Goal: Task Accomplishment & Management: Use online tool/utility

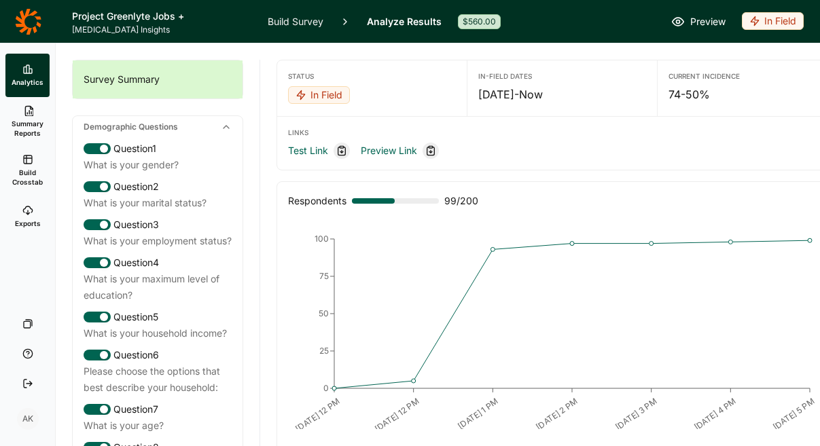
click at [35, 20] on icon at bounding box center [28, 21] width 27 height 27
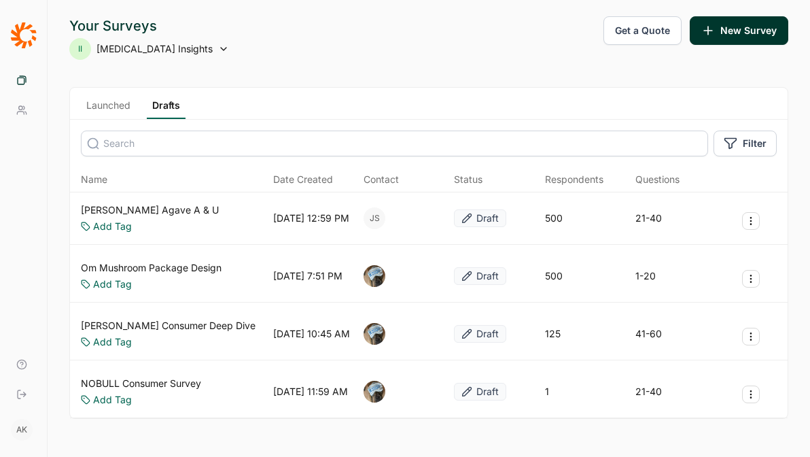
click at [106, 109] on link "Launched" at bounding box center [108, 109] width 55 height 20
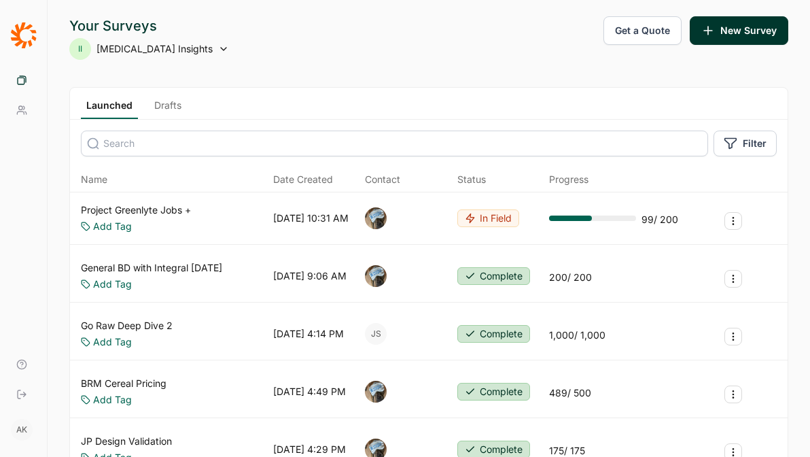
click at [142, 321] on link "Go Raw Deep Dive 2" at bounding box center [127, 326] width 92 height 14
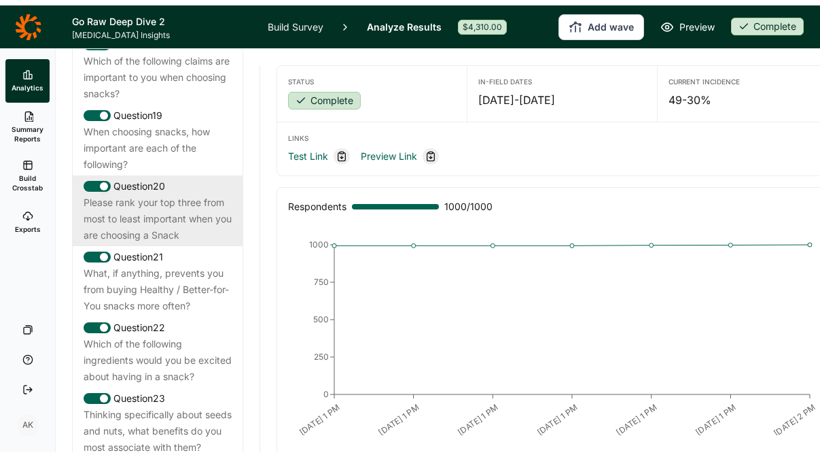
scroll to position [1782, 0]
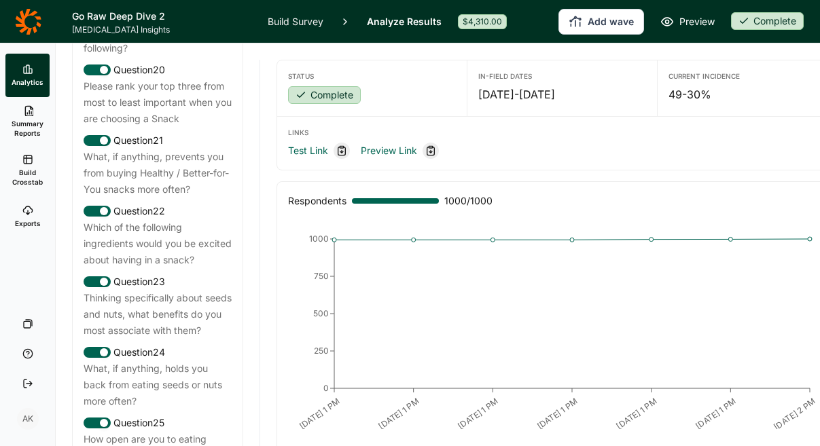
click at [284, 17] on link "Build Survey" at bounding box center [296, 21] width 56 height 43
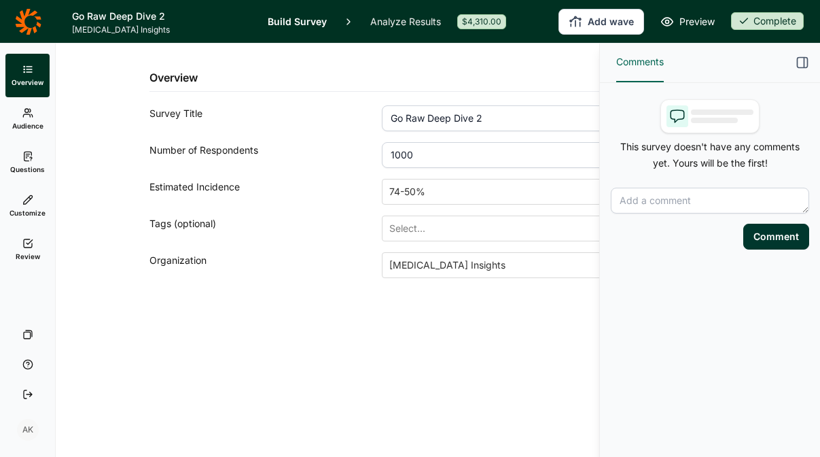
click at [20, 154] on link "Questions" at bounding box center [27, 162] width 44 height 43
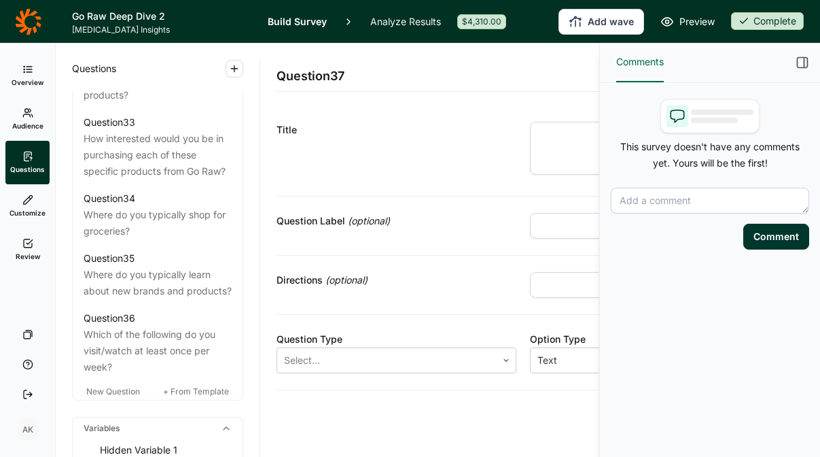
scroll to position [3520, 0]
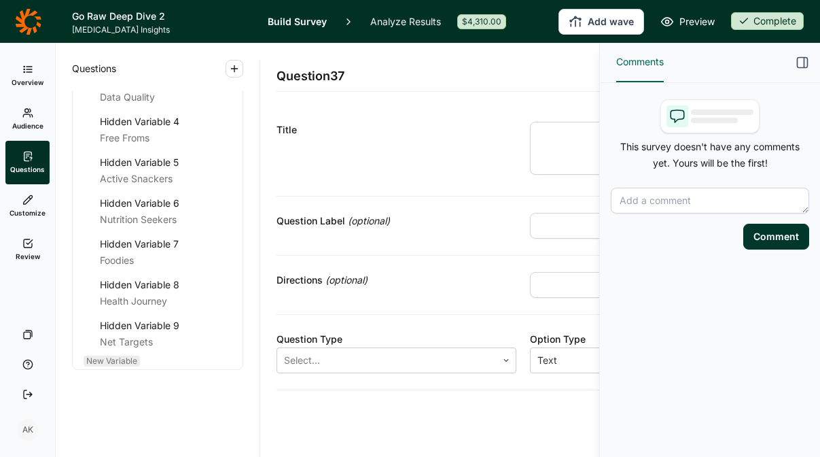
click at [121, 364] on span "New Variable" at bounding box center [111, 360] width 51 height 10
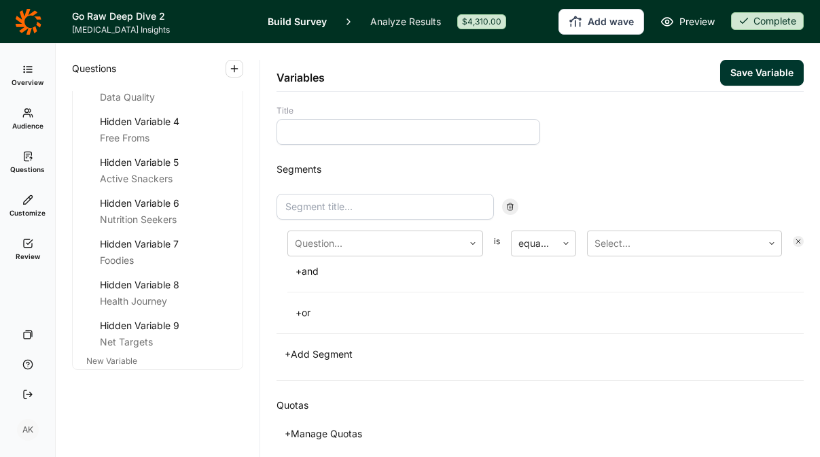
click at [356, 136] on input at bounding box center [409, 132] width 264 height 26
type input "A"
type input "Just Walkers"
click at [378, 207] on input at bounding box center [385, 207] width 217 height 26
type input "O"
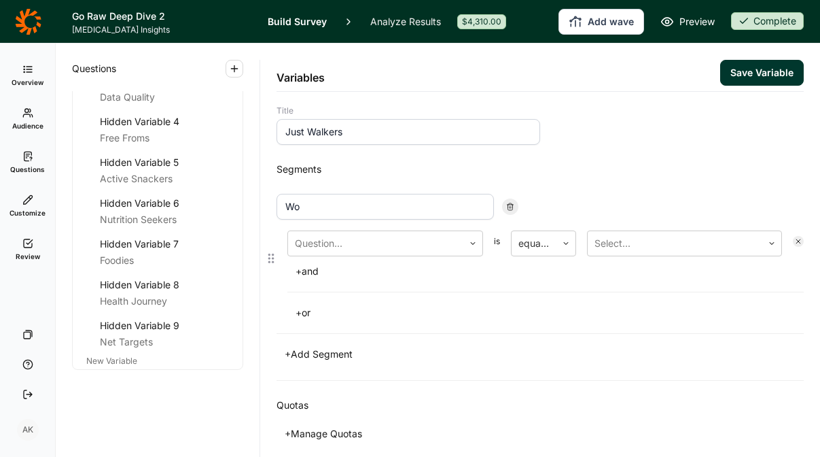
type input "W"
type input "Only Walkers"
click at [325, 251] on div at bounding box center [376, 243] width 162 height 19
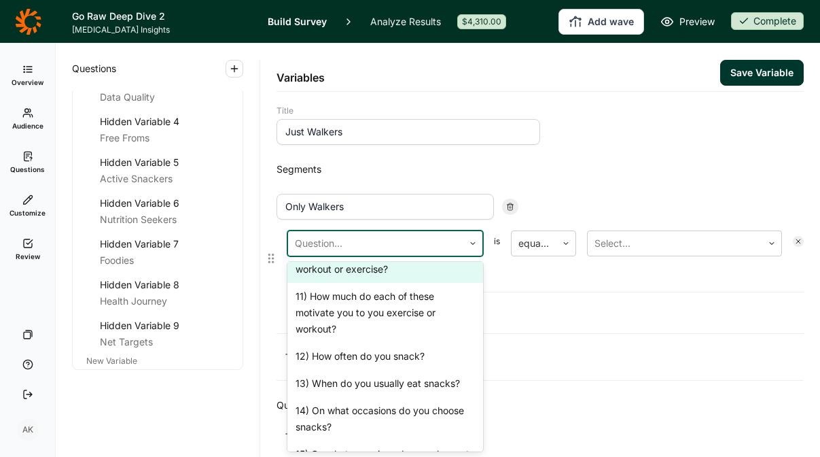
scroll to position [815, 0]
click at [364, 241] on div "9) Do you do any of these activities to exercise or work out?" at bounding box center [385, 218] width 196 height 43
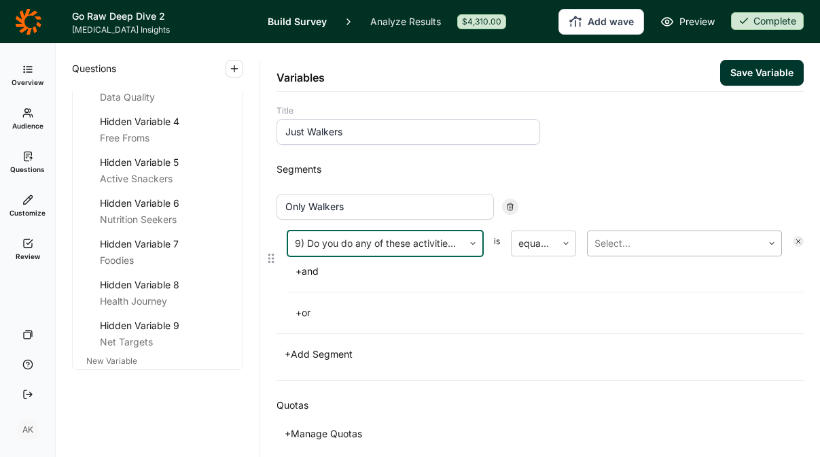
click at [671, 243] on div at bounding box center [675, 243] width 161 height 19
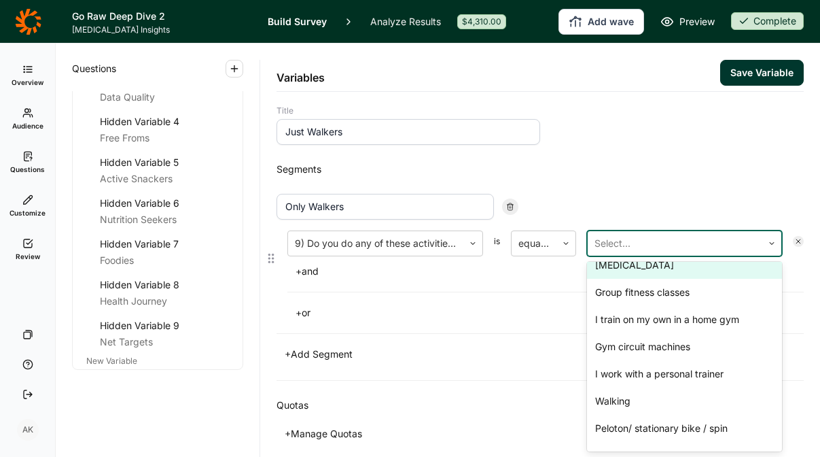
scroll to position [131, 0]
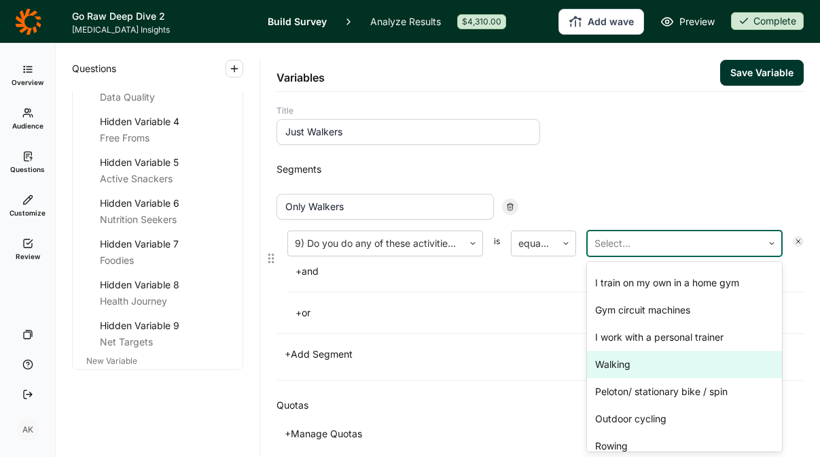
click at [624, 362] on div "Walking" at bounding box center [684, 364] width 195 height 27
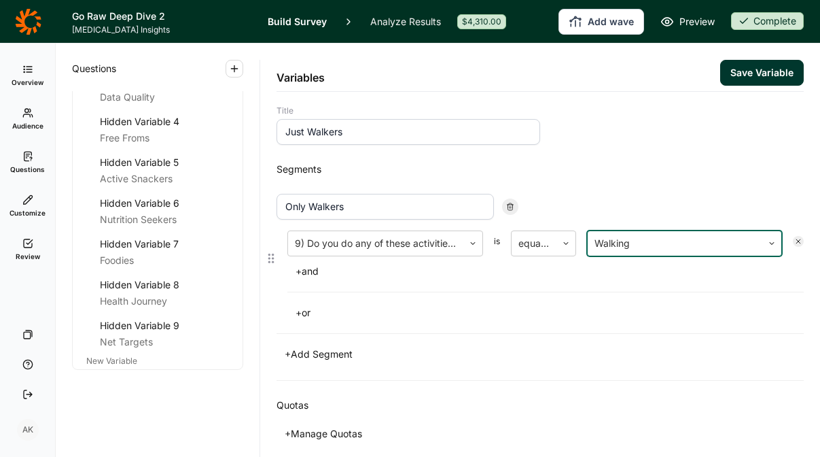
drag, startPoint x: 521, startPoint y: 306, endPoint x: 488, endPoint y: 303, distance: 33.5
click at [519, 305] on div "+ or" at bounding box center [545, 312] width 516 height 19
click at [313, 275] on button "+ and" at bounding box center [306, 271] width 39 height 19
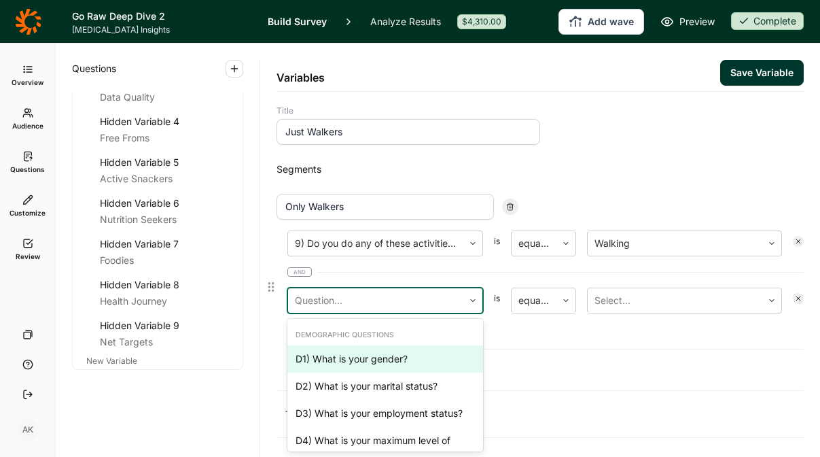
click at [355, 302] on div at bounding box center [376, 300] width 162 height 19
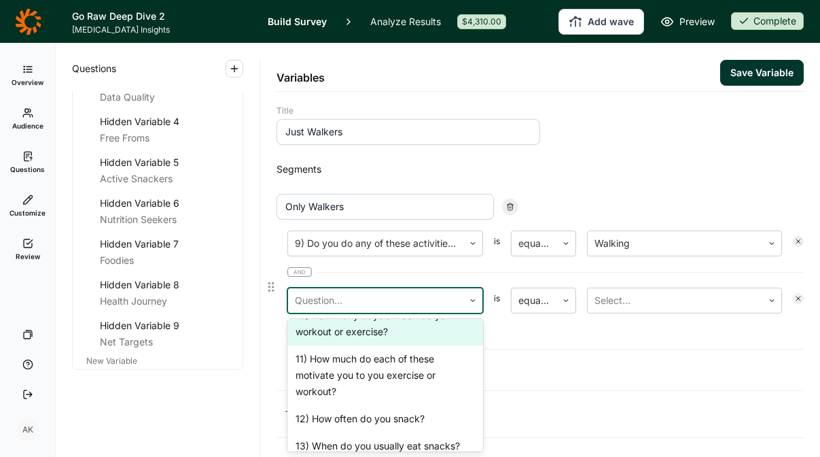
scroll to position [788, 0]
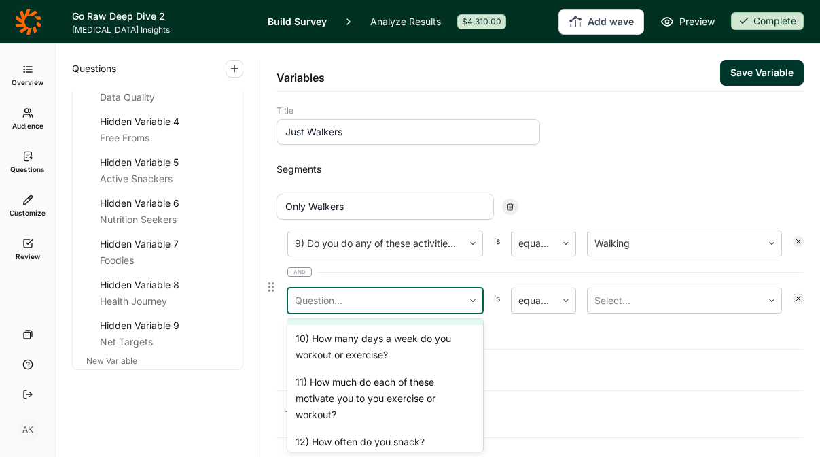
click at [369, 325] on div "9) Do you do any of these activities to exercise or work out?" at bounding box center [385, 302] width 196 height 43
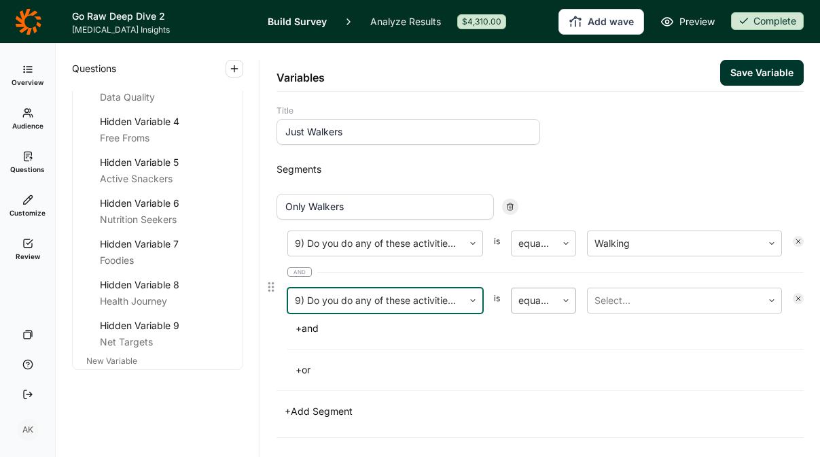
click at [526, 300] on div at bounding box center [533, 300] width 31 height 19
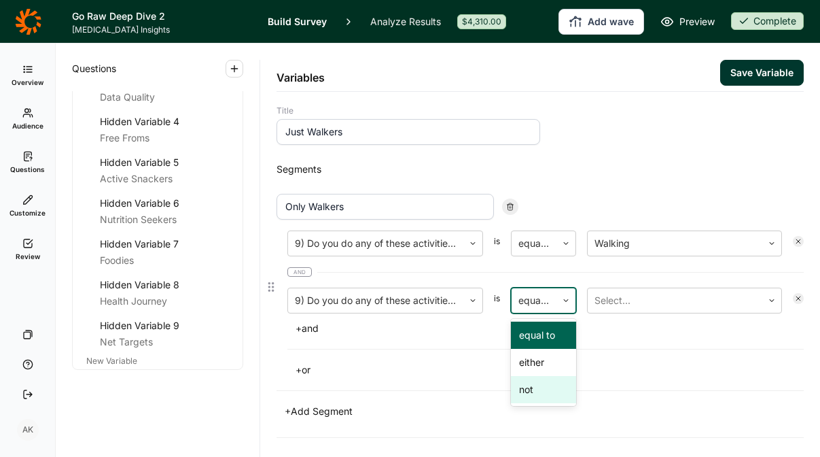
click at [529, 394] on div "not" at bounding box center [543, 389] width 65 height 27
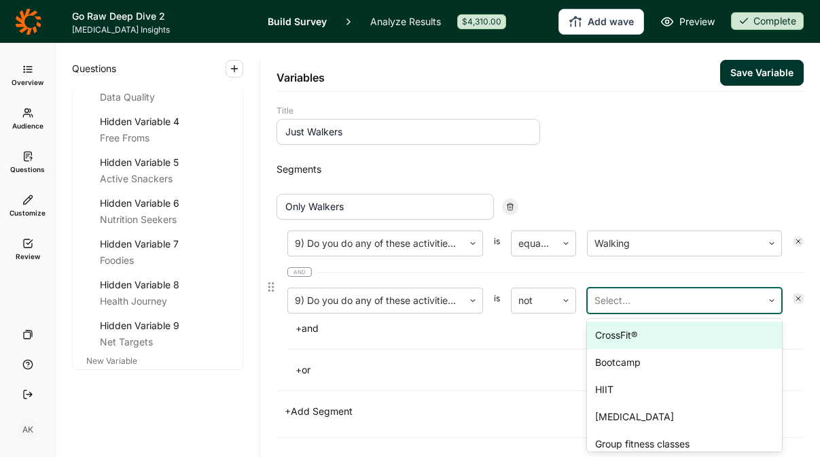
click at [678, 295] on div at bounding box center [675, 300] width 161 height 19
click at [672, 338] on div "CrossFit®" at bounding box center [684, 334] width 195 height 27
click at [672, 338] on div "Bootcamp" at bounding box center [684, 334] width 195 height 27
click at [672, 338] on div "HIIT" at bounding box center [684, 334] width 195 height 27
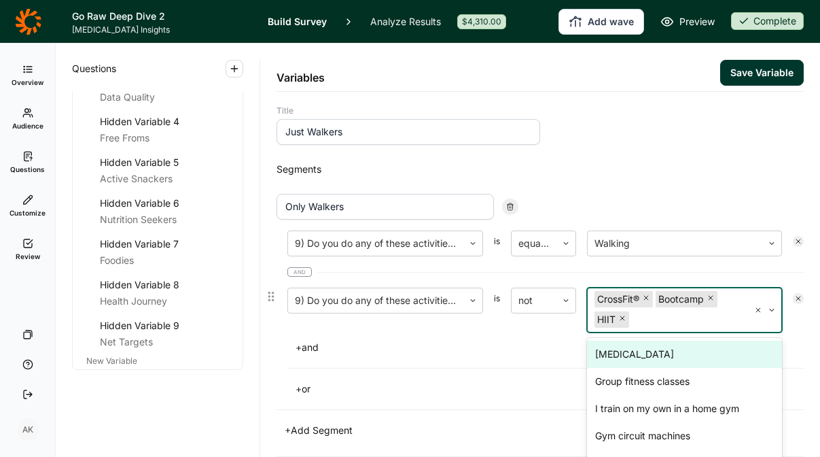
click at [672, 338] on div "[MEDICAL_DATA] Group fitness classes I train on my own in a home gym Gym circui…" at bounding box center [684, 404] width 195 height 133
click at [672, 349] on div "[MEDICAL_DATA]" at bounding box center [684, 353] width 195 height 27
click at [672, 357] on div "Group fitness classes" at bounding box center [684, 353] width 195 height 27
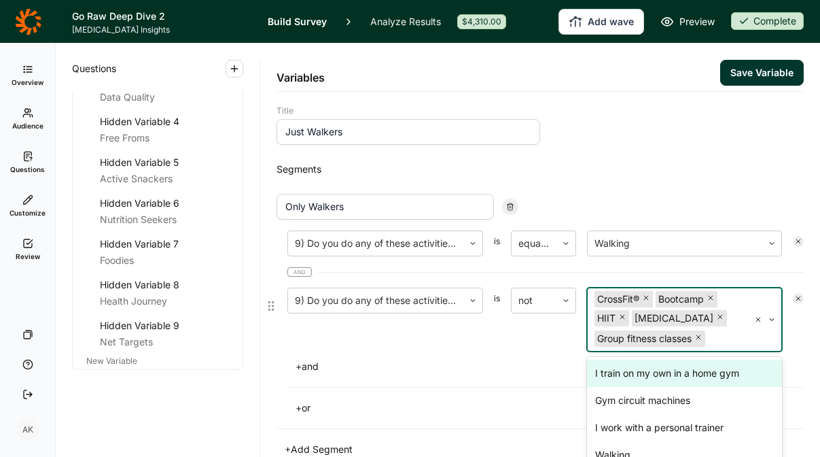
click at [672, 357] on div "I train on my own in a home gym Gym circuit machines I work with a personal tra…" at bounding box center [684, 423] width 195 height 133
click at [672, 376] on div "I train on my own in a home gym" at bounding box center [684, 372] width 195 height 27
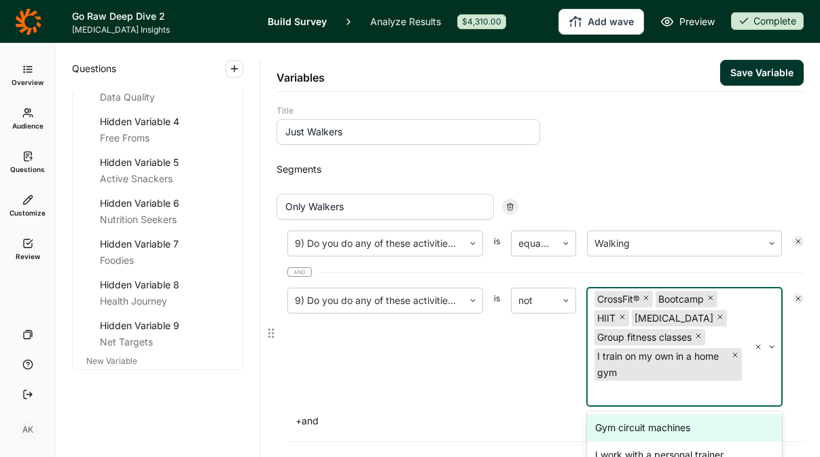
click at [672, 376] on div "I train on my own in a home gym" at bounding box center [663, 364] width 137 height 33
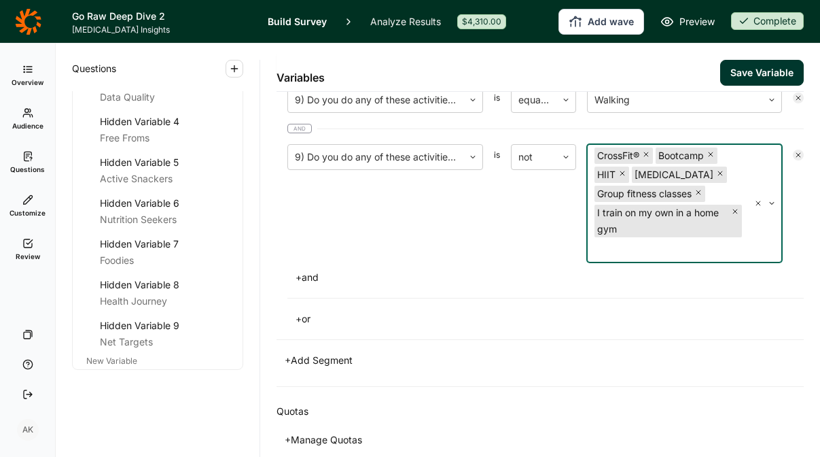
scroll to position [157, 0]
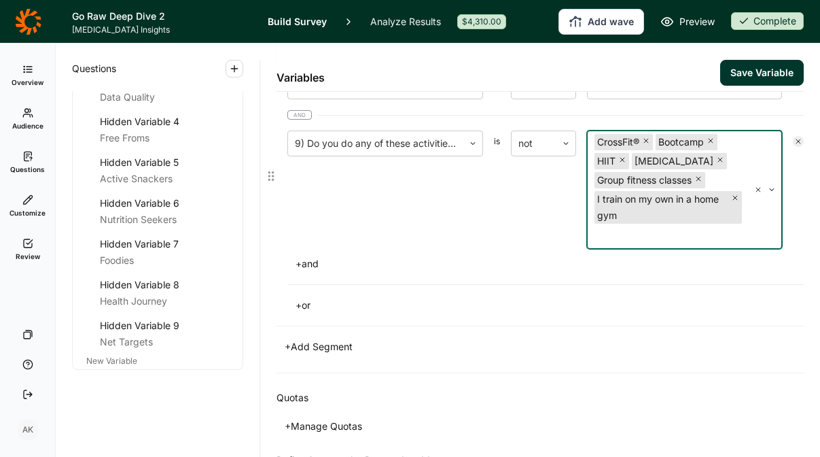
click at [633, 246] on div "CrossFit® Bootcamp HIIT [MEDICAL_DATA] Group fitness classes I train on my own …" at bounding box center [668, 189] width 161 height 117
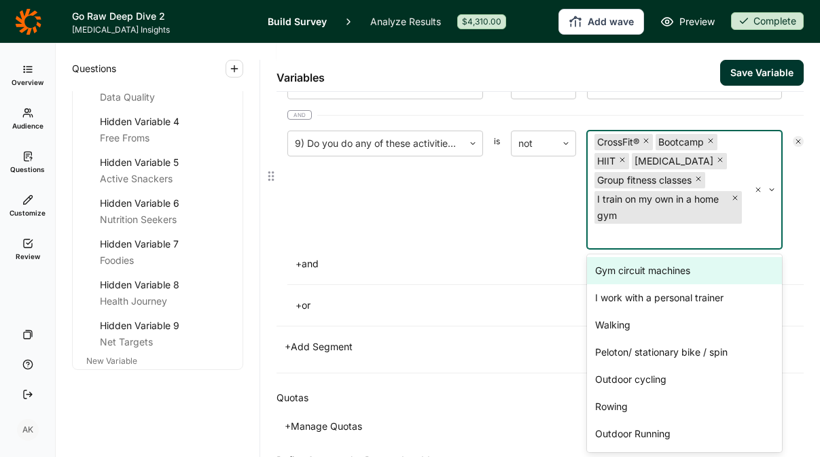
click at [629, 277] on div "Gym circuit machines" at bounding box center [684, 270] width 195 height 27
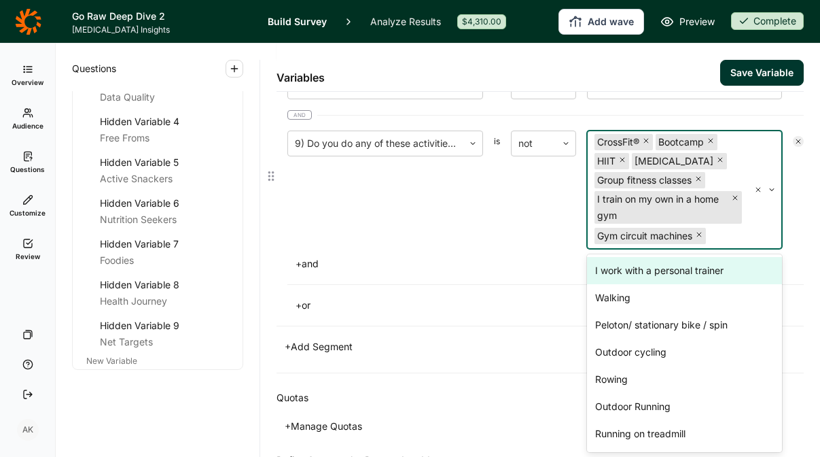
click at [629, 277] on div "I work with a personal trainer" at bounding box center [684, 270] width 195 height 27
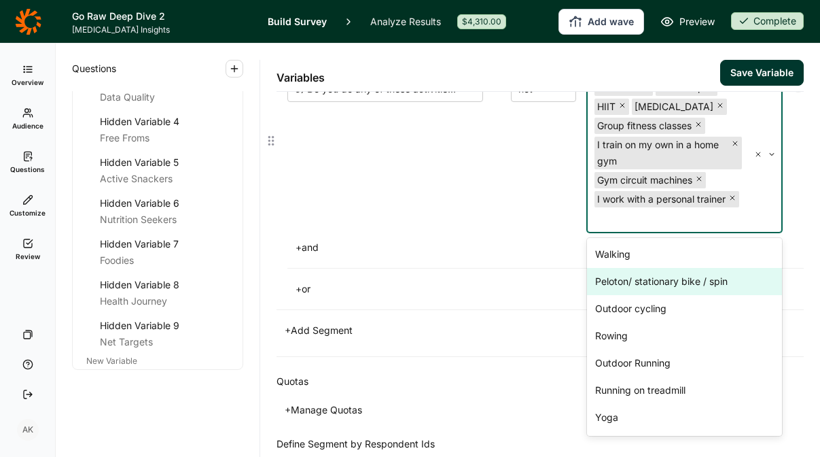
click at [635, 295] on div "Peloton/ stationary bike / spin" at bounding box center [684, 281] width 195 height 27
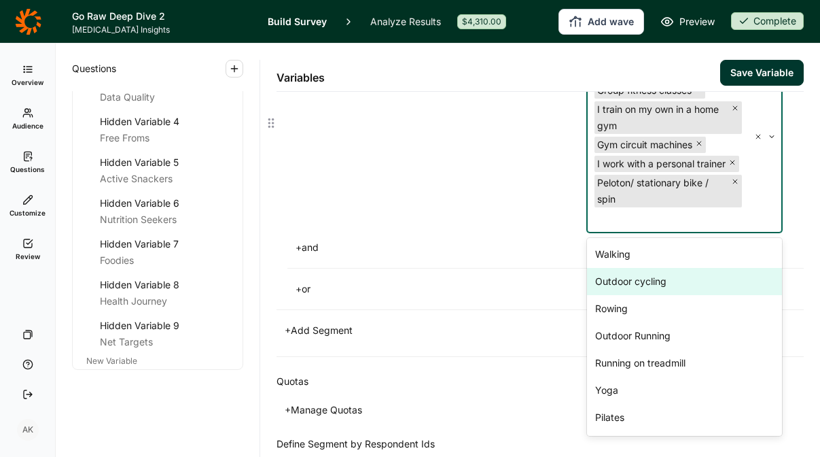
click at [635, 295] on div "Outdoor cycling" at bounding box center [684, 281] width 195 height 27
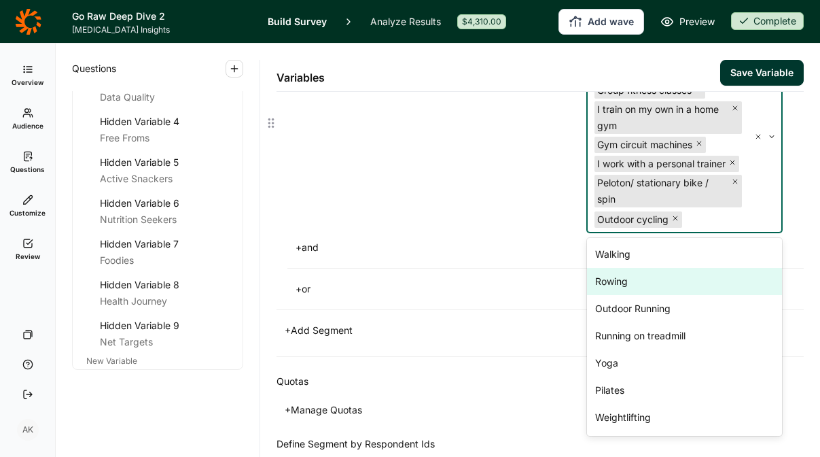
click at [635, 295] on div "Rowing" at bounding box center [684, 281] width 195 height 27
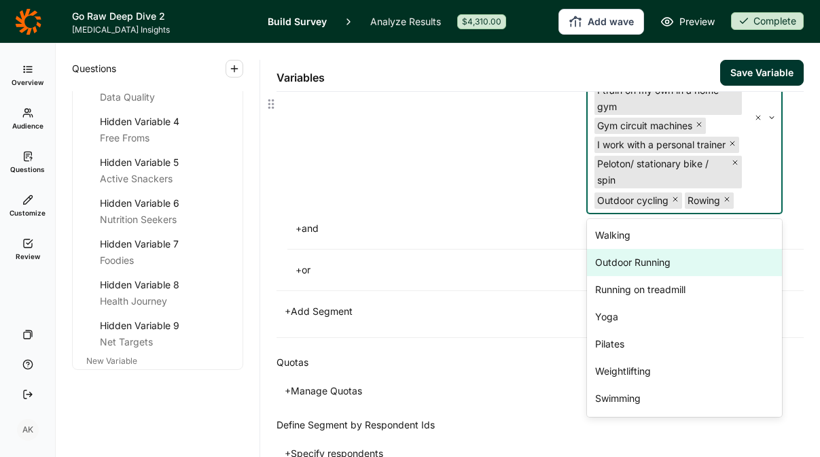
click at [636, 276] on div "Outdoor Running" at bounding box center [684, 262] width 195 height 27
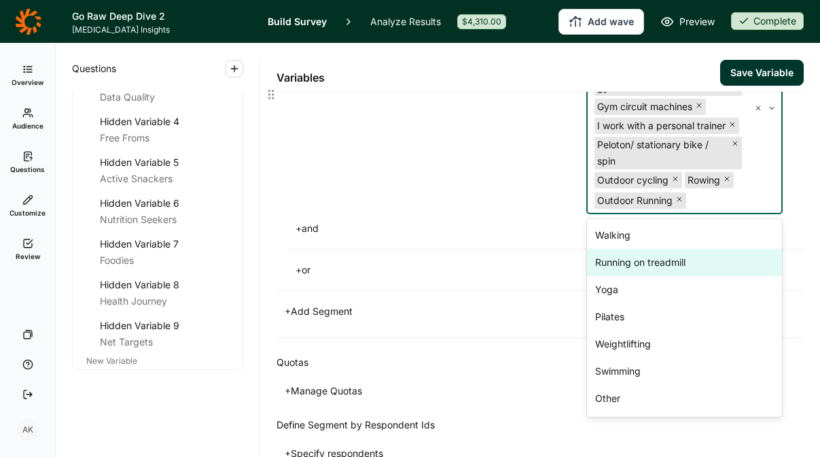
click at [637, 276] on div "Running on treadmill" at bounding box center [684, 262] width 195 height 27
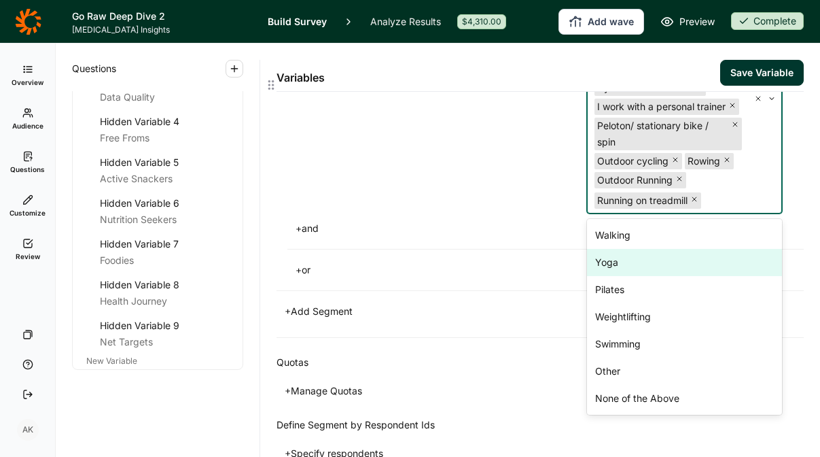
click at [630, 276] on div "Yoga" at bounding box center [684, 262] width 195 height 27
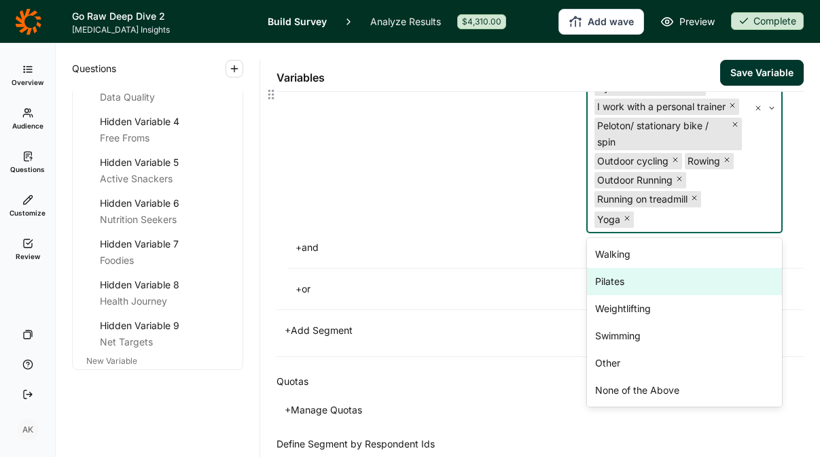
scroll to position [323, 0]
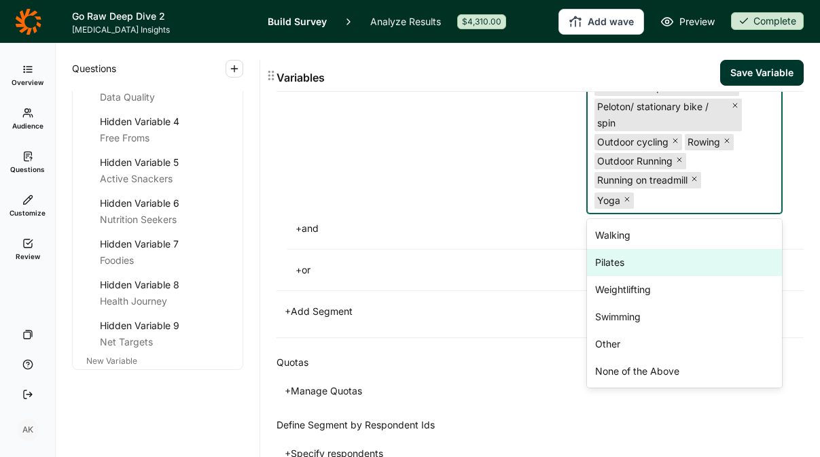
click at [630, 276] on div "Pilates" at bounding box center [684, 262] width 195 height 27
click at [631, 276] on div "Weightlifting" at bounding box center [684, 262] width 195 height 27
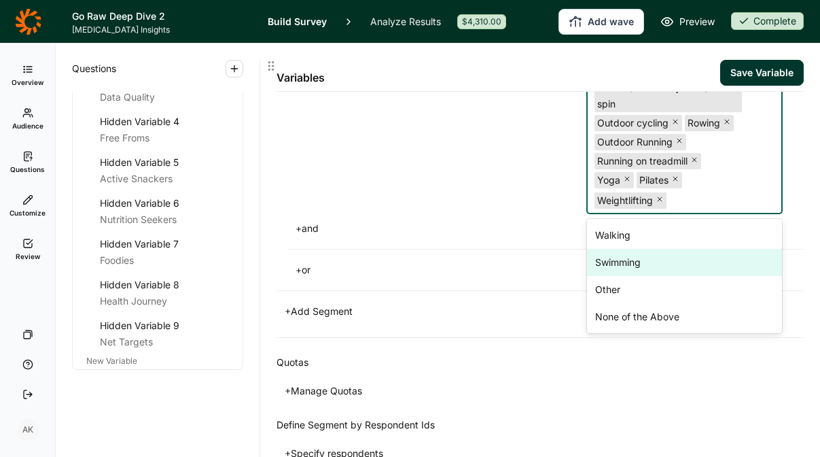
click at [631, 276] on div "Swimming" at bounding box center [684, 262] width 195 height 27
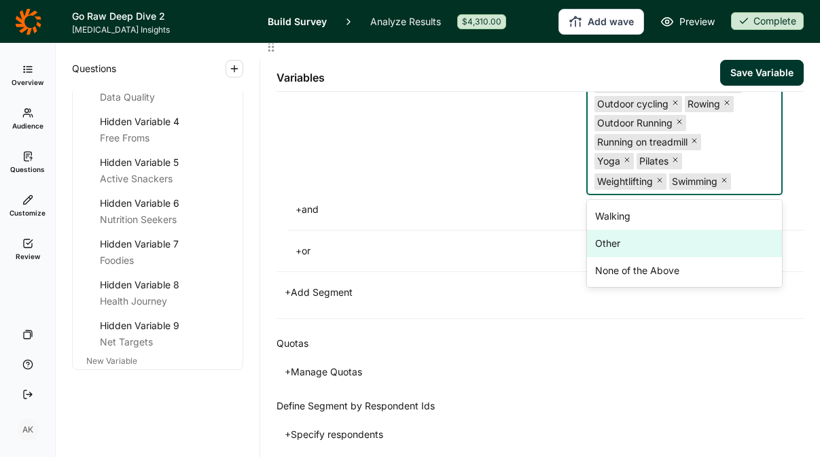
drag, startPoint x: 631, startPoint y: 301, endPoint x: 632, endPoint y: 309, distance: 8.3
click at [631, 257] on div "Other" at bounding box center [684, 243] width 195 height 27
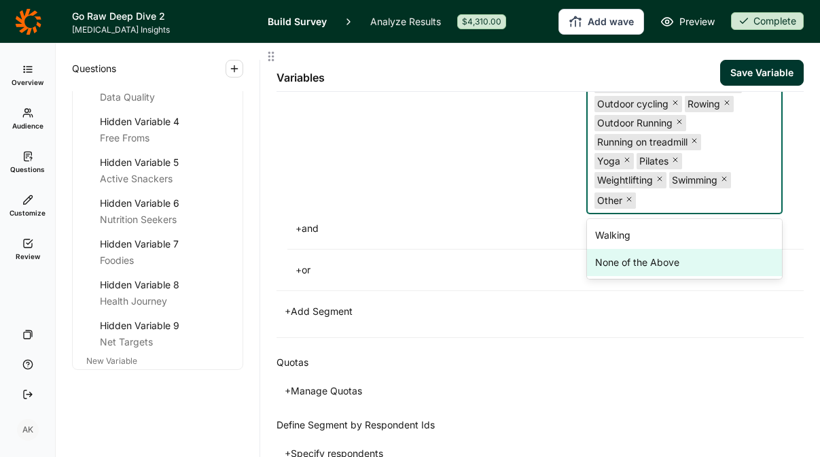
click at [633, 276] on div "None of the Above" at bounding box center [684, 262] width 195 height 27
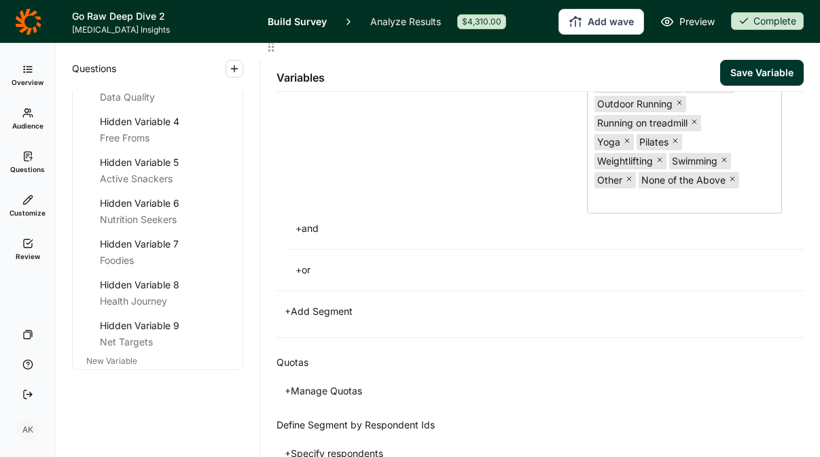
click at [525, 238] on div "+ and" at bounding box center [545, 228] width 516 height 19
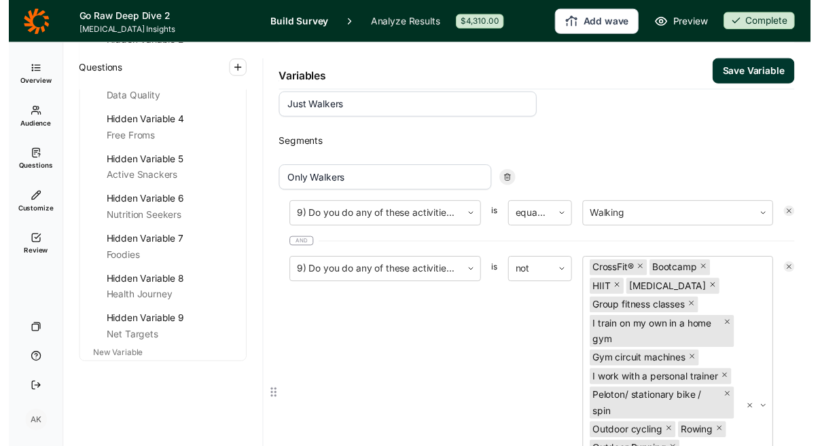
scroll to position [0, 0]
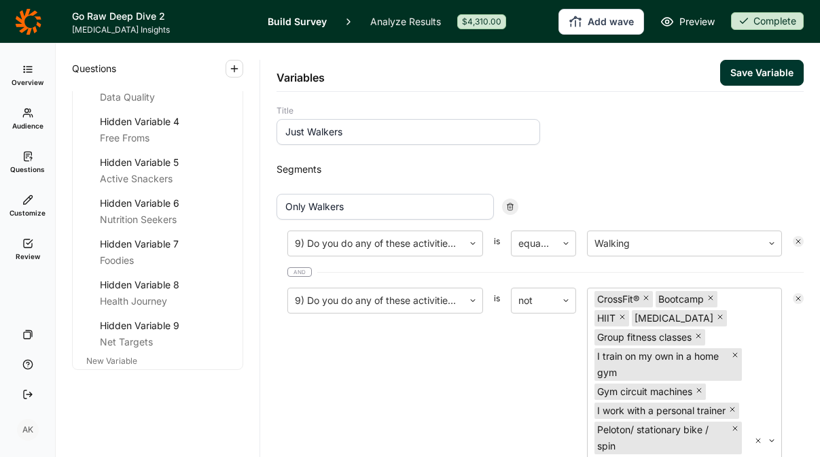
click at [748, 66] on button "Save Variable" at bounding box center [762, 73] width 84 height 26
click at [422, 27] on link "Analyze Results" at bounding box center [405, 21] width 71 height 43
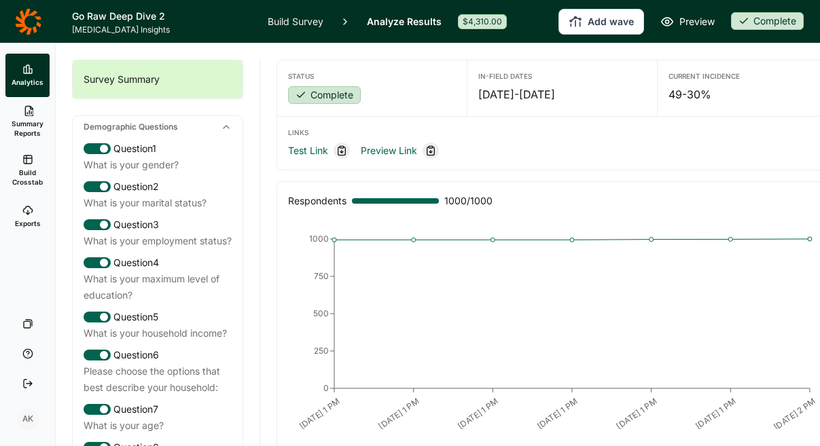
click at [20, 170] on span "Build Crosstab" at bounding box center [27, 177] width 33 height 19
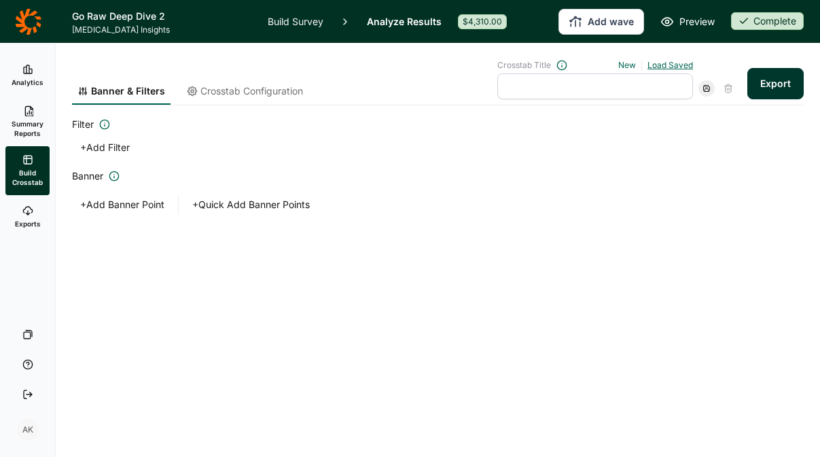
click at [676, 61] on link "Load Saved" at bounding box center [671, 65] width 46 height 10
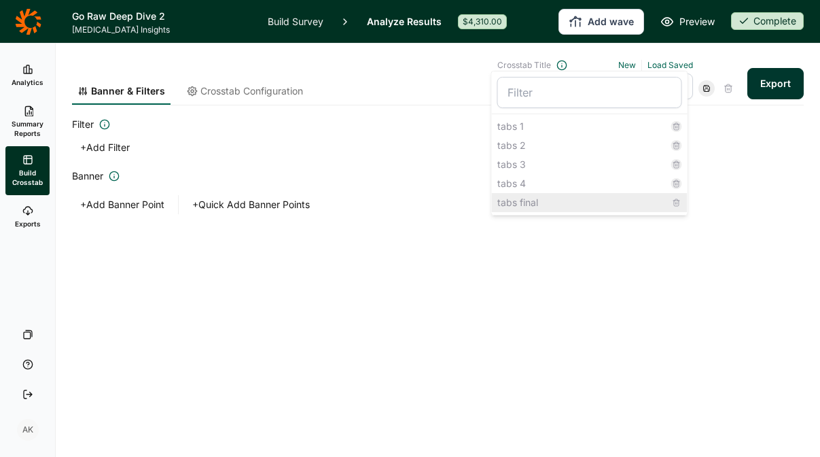
click at [577, 198] on div "tabs final" at bounding box center [590, 202] width 196 height 19
type input "tabs final"
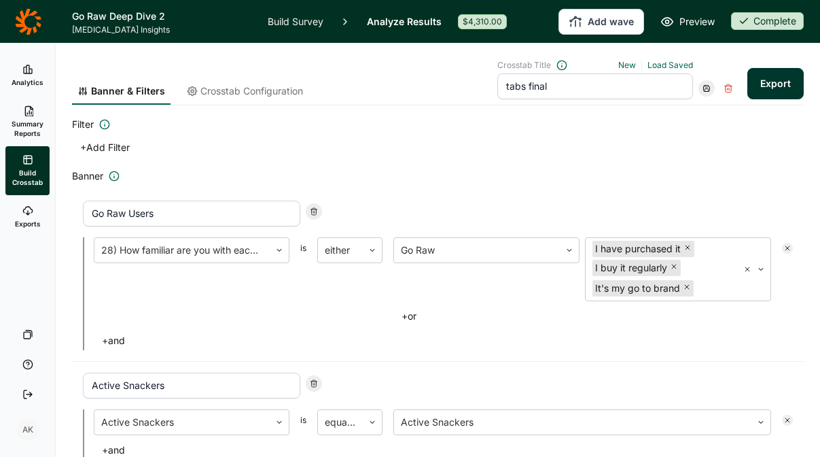
click at [766, 82] on button "Export" at bounding box center [775, 83] width 56 height 31
click at [671, 417] on link "download your file here" at bounding box center [695, 418] width 107 height 11
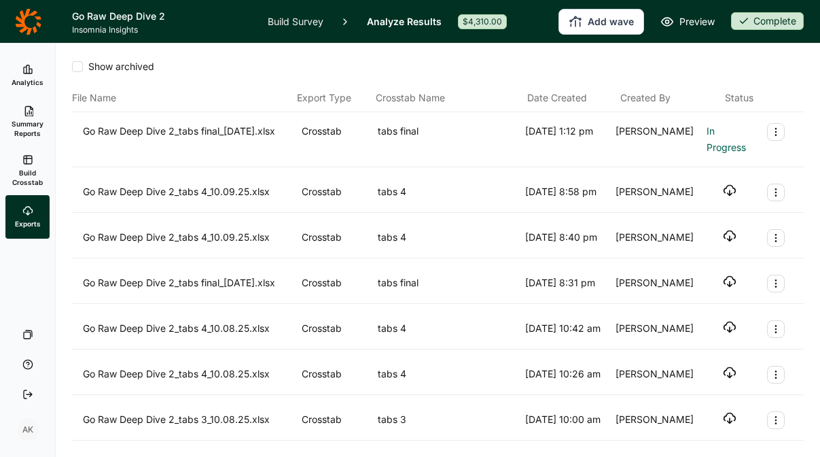
click at [777, 71] on div "Show archived" at bounding box center [438, 67] width 732 height 14
click at [776, 87] on div "File Name Export Type Crosstab Name Date Created Created By Status" at bounding box center [438, 98] width 732 height 28
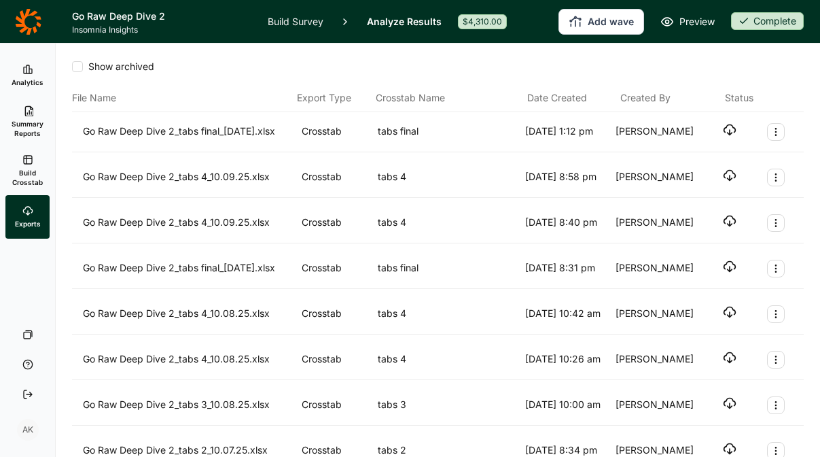
click at [723, 124] on icon "button" at bounding box center [730, 130] width 14 height 14
